Goal: Information Seeking & Learning: Find contact information

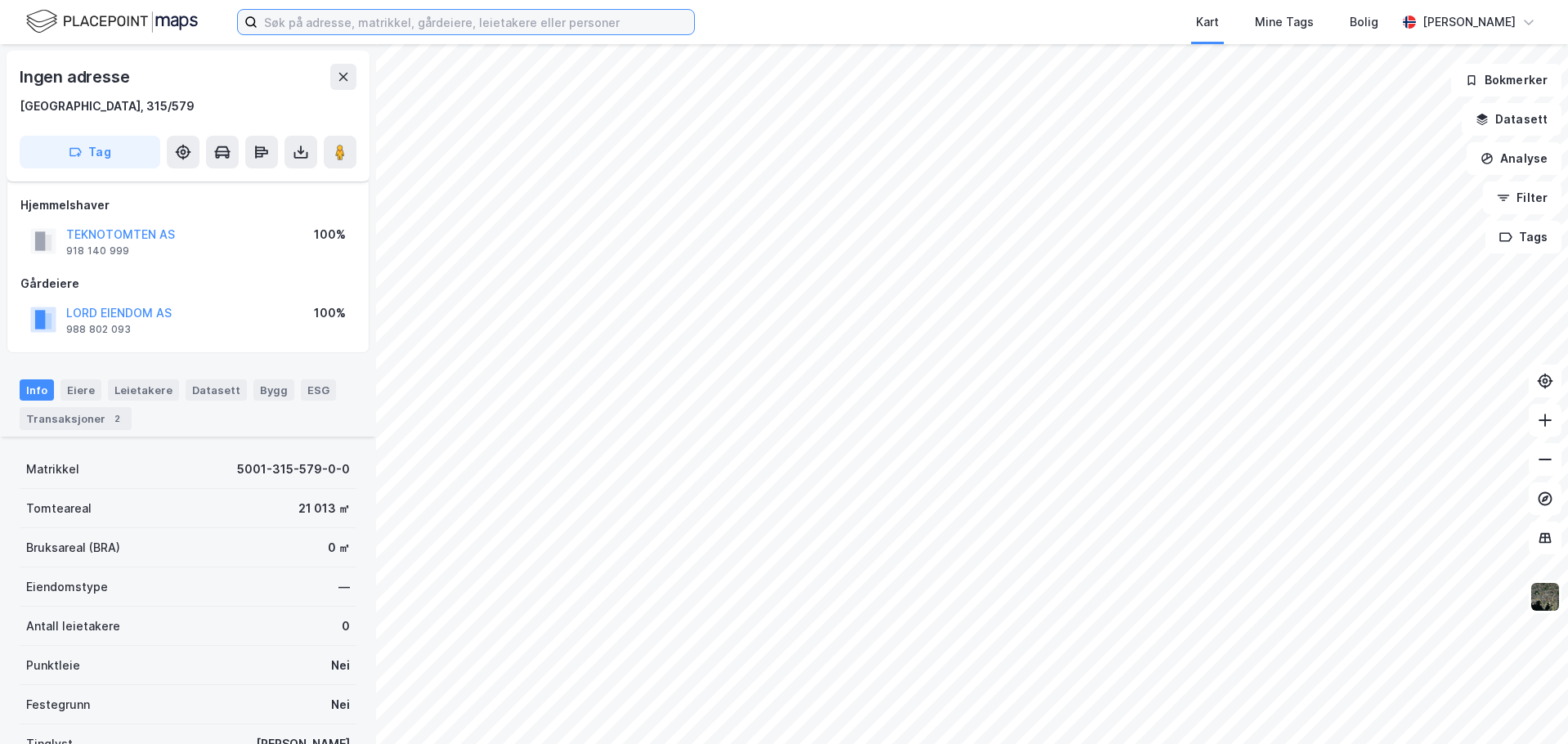
click at [395, 28] on input at bounding box center [475, 22] width 436 height 25
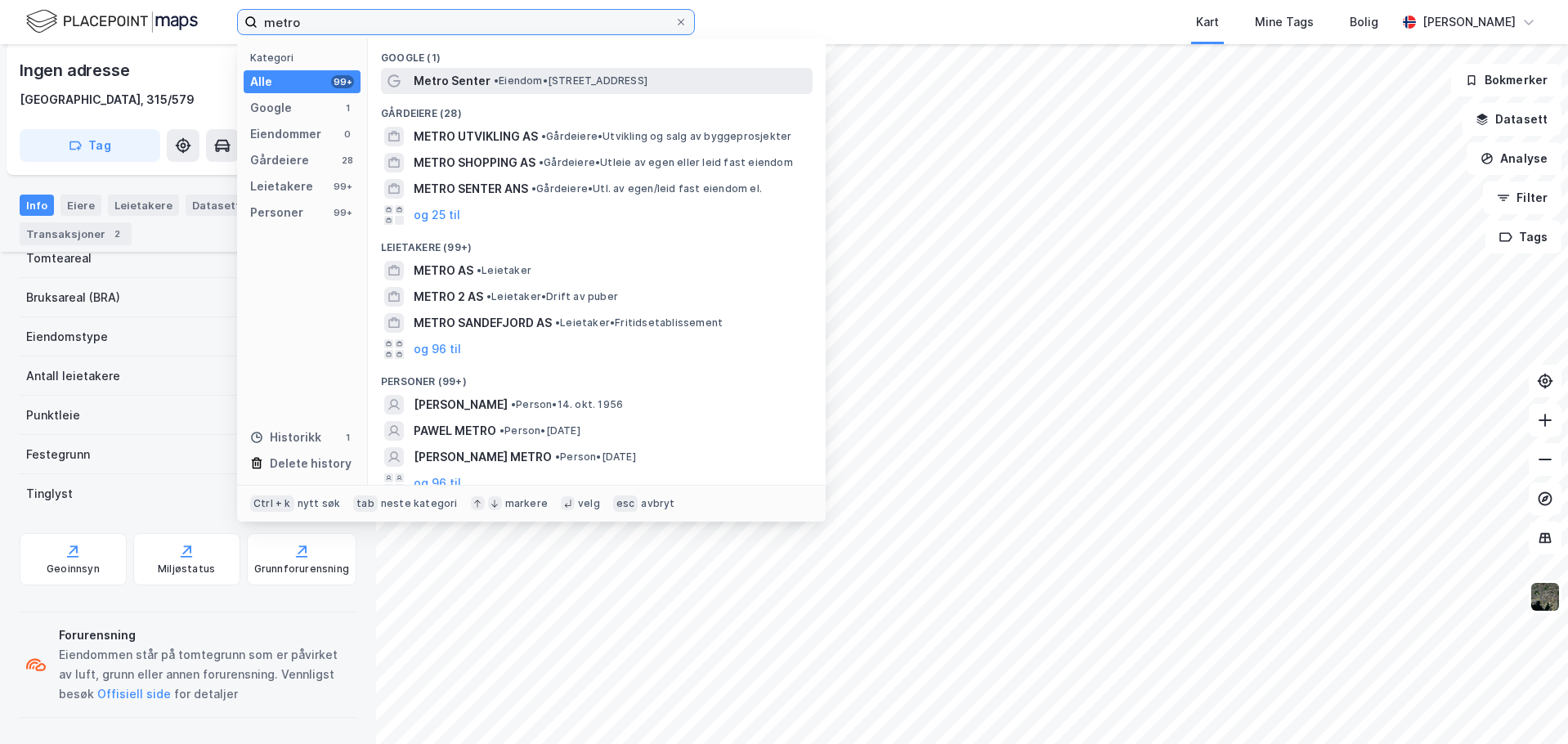
type input "metro"
click at [479, 80] on span "Metro Senter" at bounding box center [452, 81] width 77 height 20
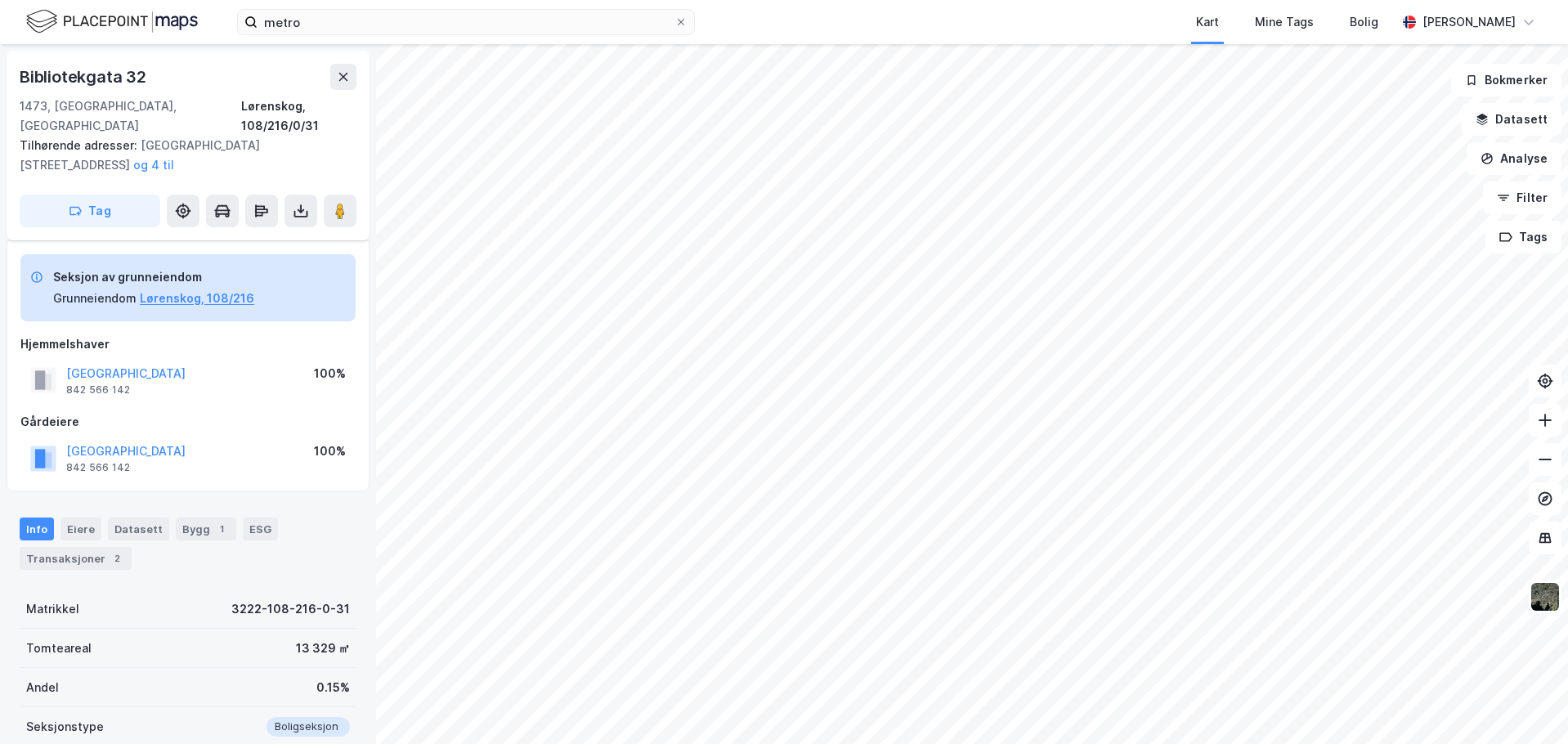
scroll to position [250, 0]
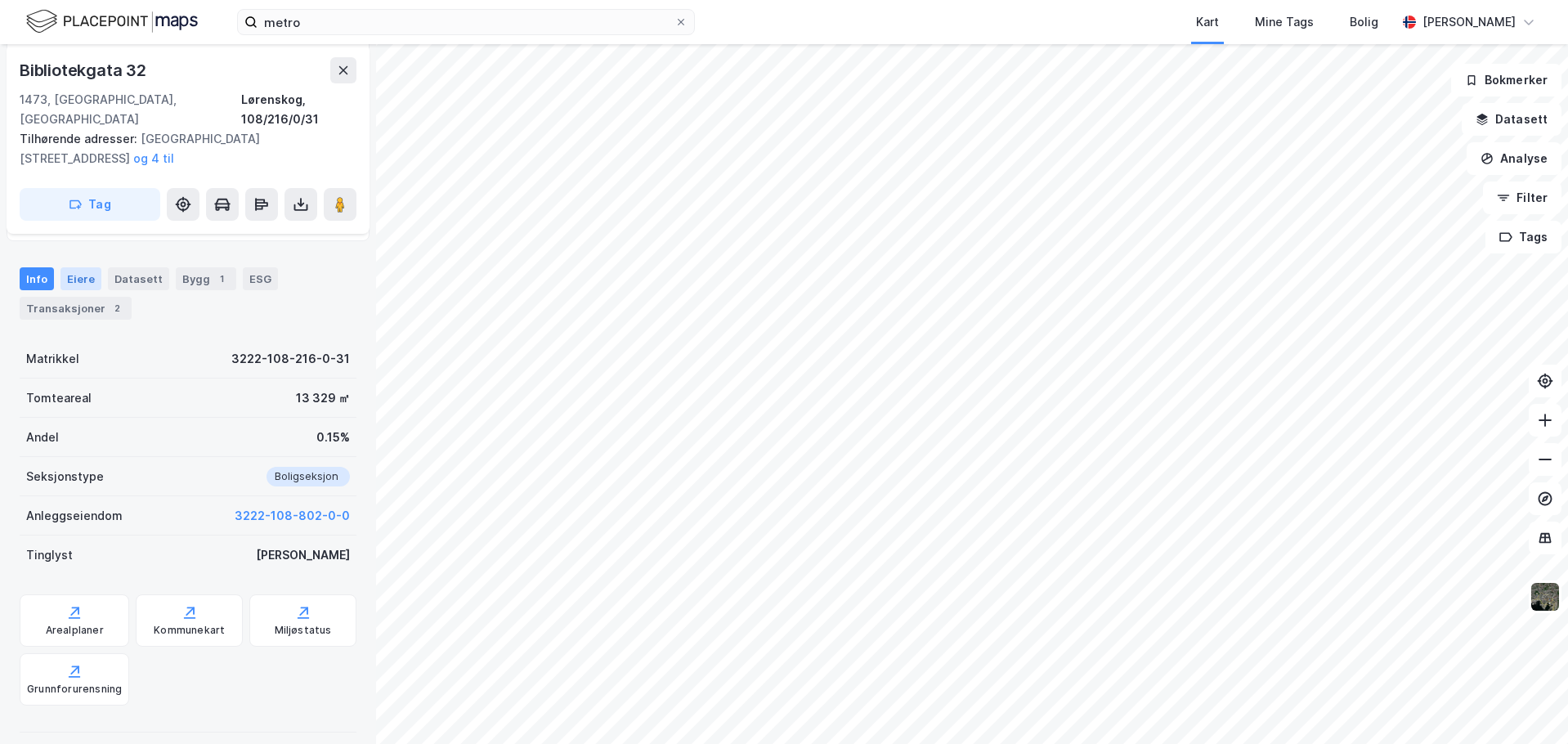
click at [69, 267] on div "Eiere" at bounding box center [80, 279] width 41 height 23
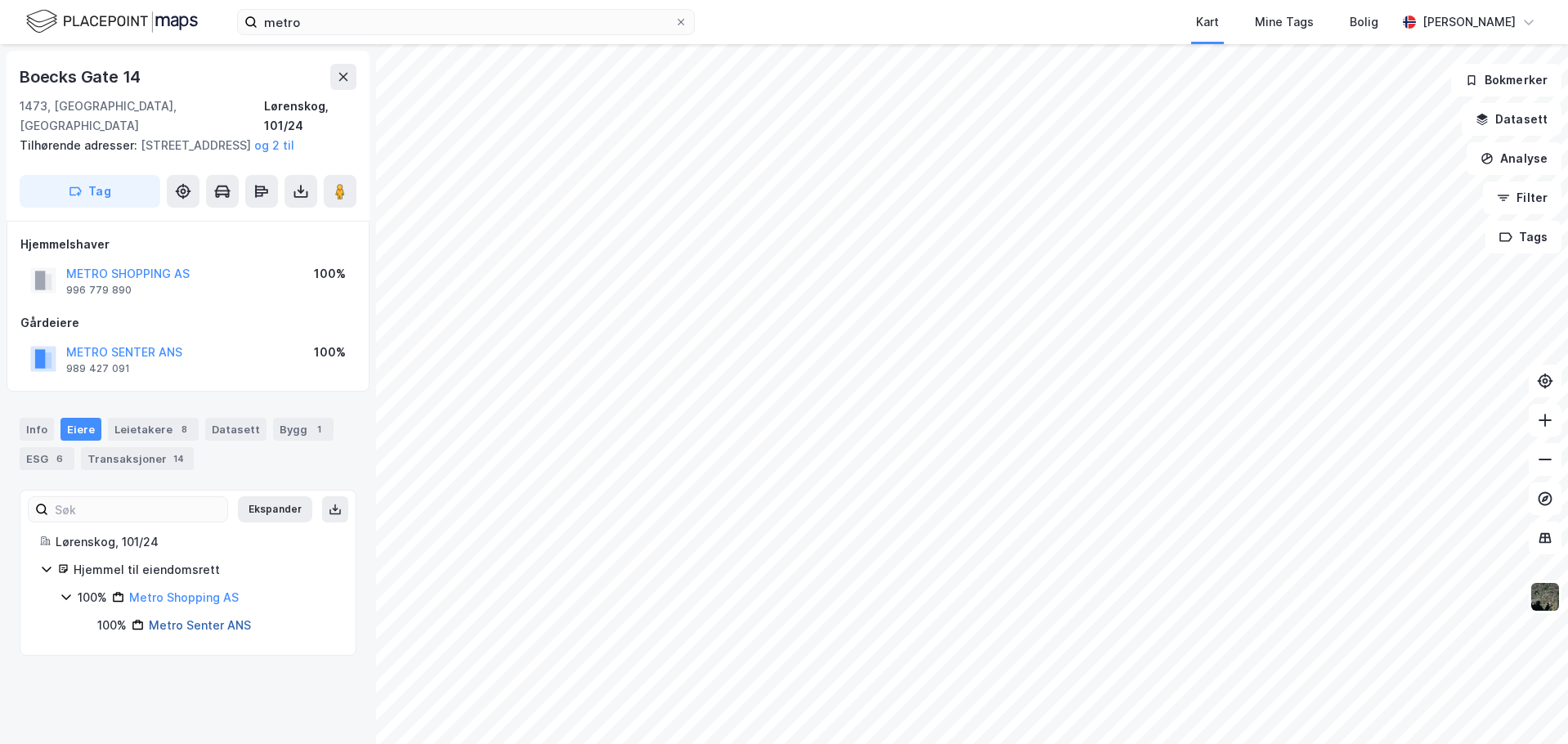
click at [205, 625] on link "Metro Senter ANS" at bounding box center [199, 625] width 102 height 14
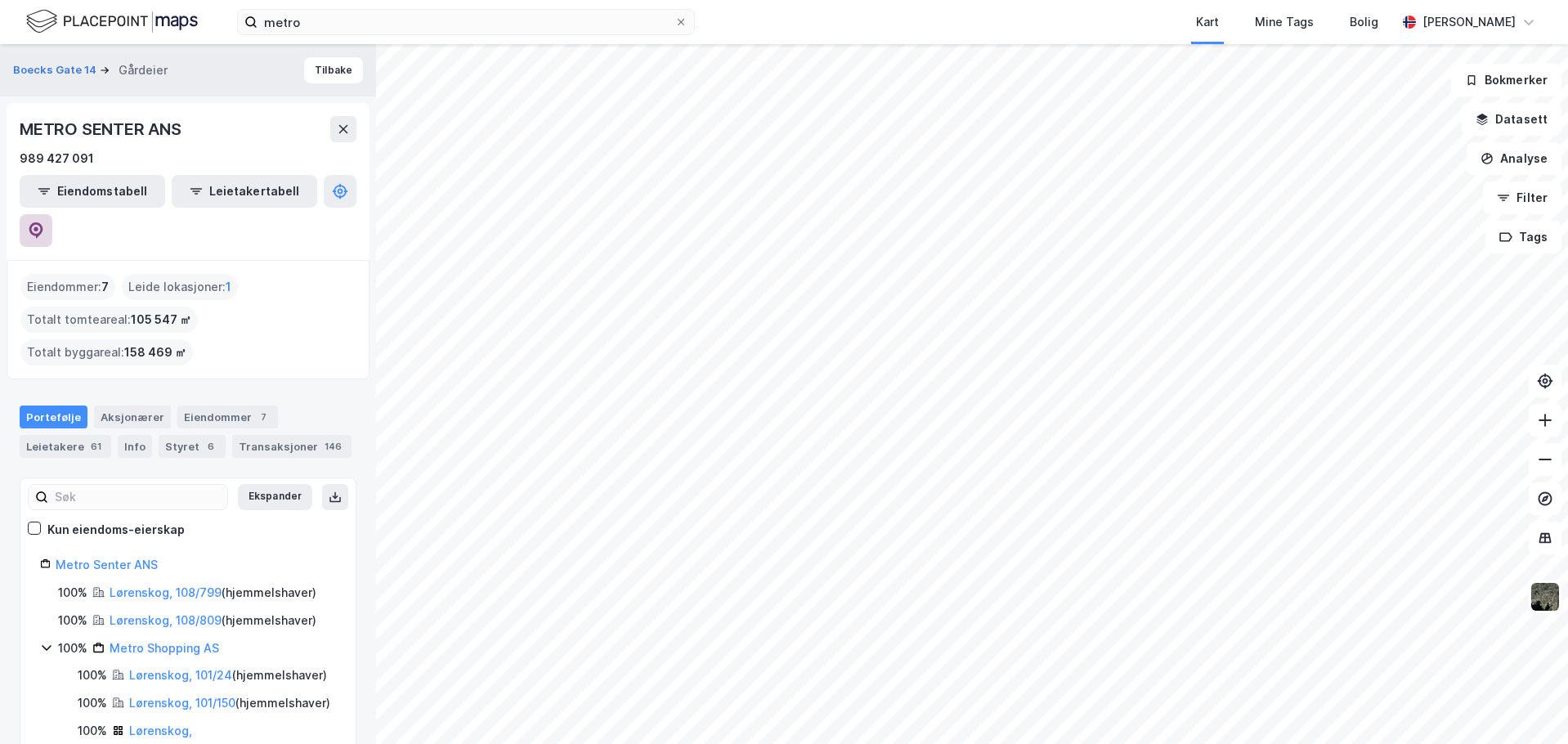
click at [38, 226] on icon at bounding box center [36, 229] width 5 height 5
